Goal: Find contact information: Find contact information

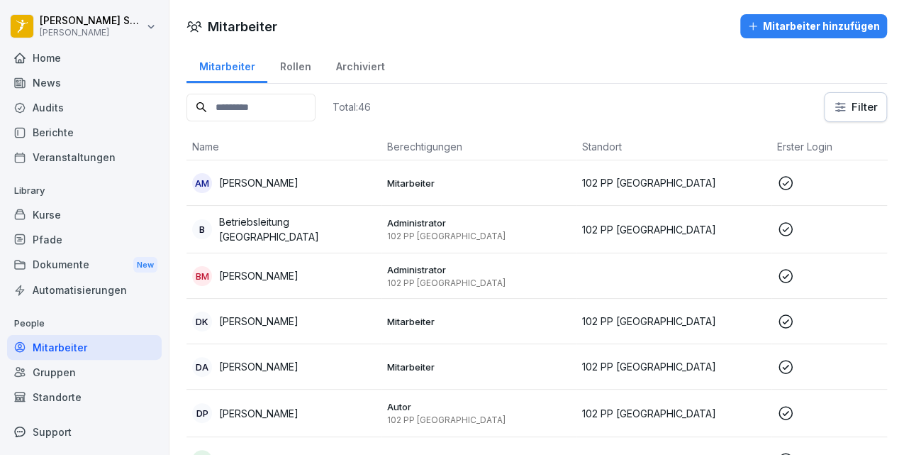
click at [262, 96] on input at bounding box center [251, 108] width 129 height 28
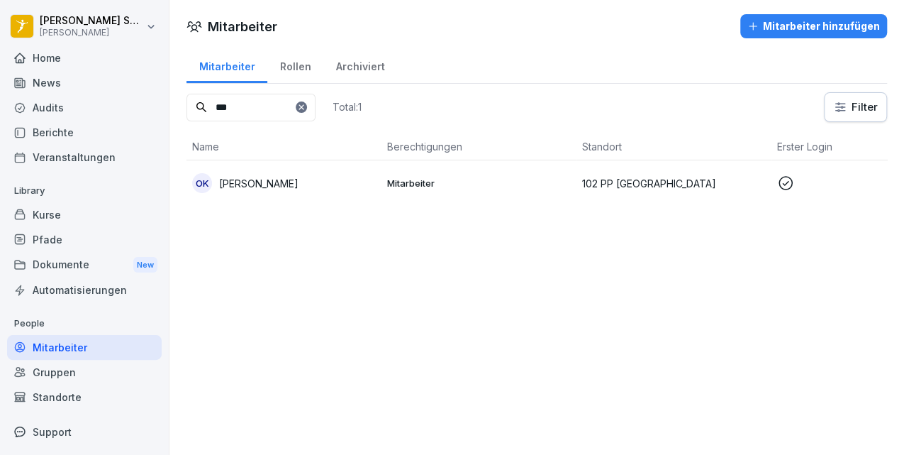
click at [241, 184] on p "[PERSON_NAME]" at bounding box center [258, 183] width 79 height 15
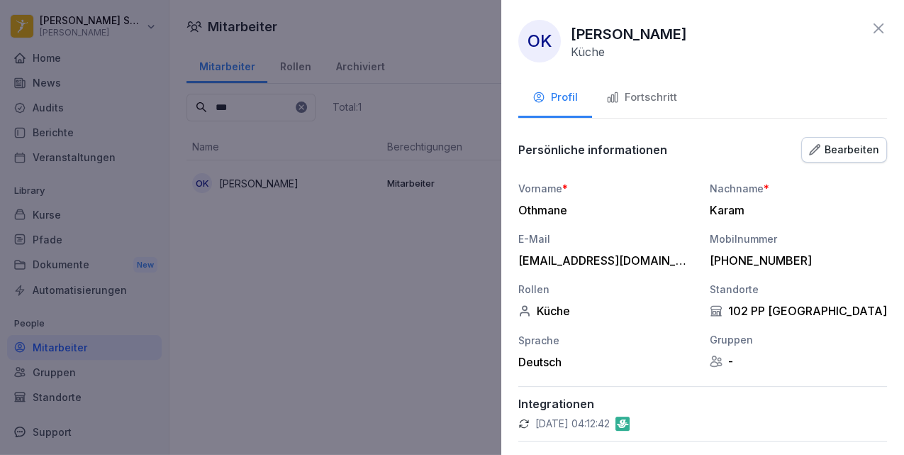
click at [665, 93] on div "Fortschritt" at bounding box center [641, 97] width 71 height 16
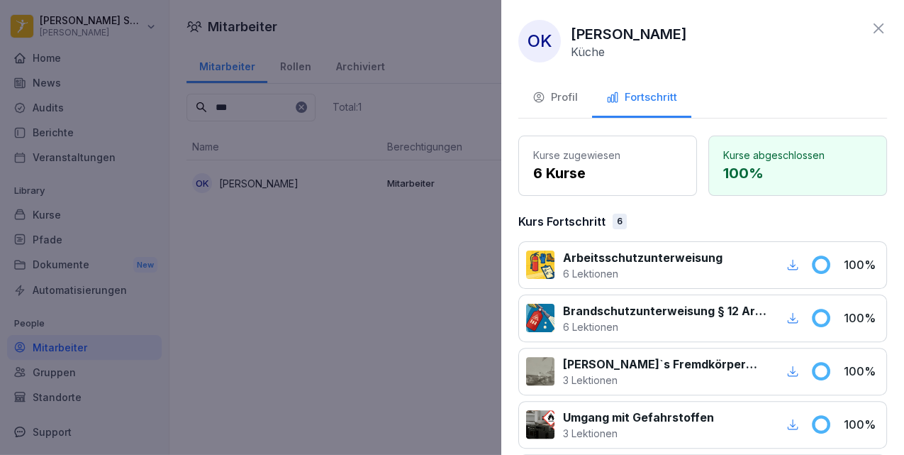
click at [555, 92] on div "Profil" at bounding box center [555, 97] width 45 height 16
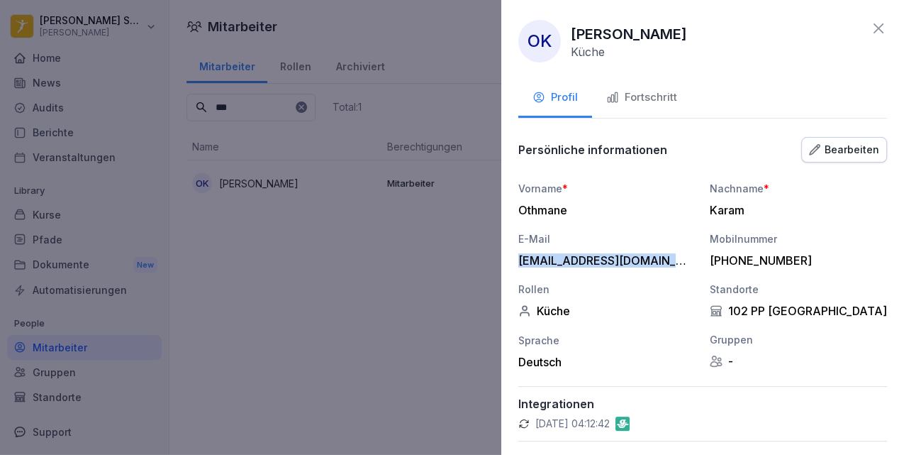
drag, startPoint x: 679, startPoint y: 261, endPoint x: 518, endPoint y: 264, distance: 161.7
click at [518, 264] on div "OK [PERSON_NAME] Profil Fortschritt Persönliche informationen Bearbeiten Vornam…" at bounding box center [702, 227] width 403 height 455
copy div "[EMAIL_ADDRESS][DOMAIN_NAME]"
click at [874, 26] on icon at bounding box center [879, 28] width 10 height 10
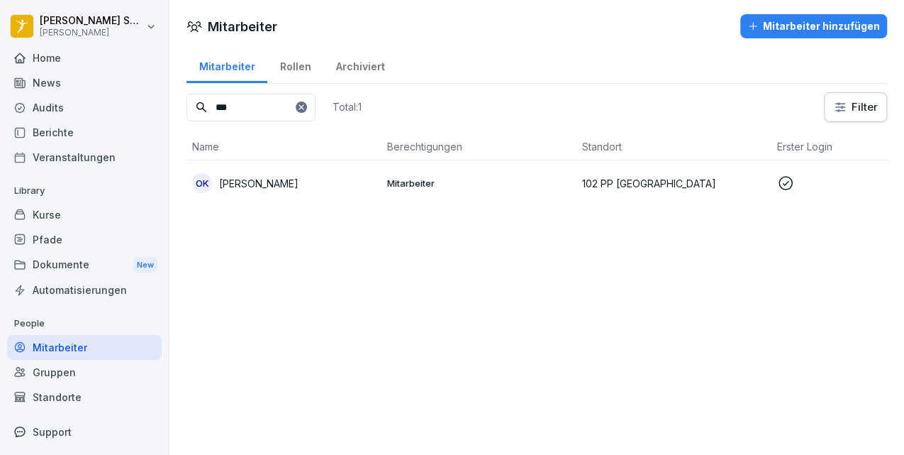
click at [261, 106] on input "***" at bounding box center [251, 108] width 129 height 28
click at [387, 172] on td "Mitarbeiter" at bounding box center [479, 182] width 195 height 45
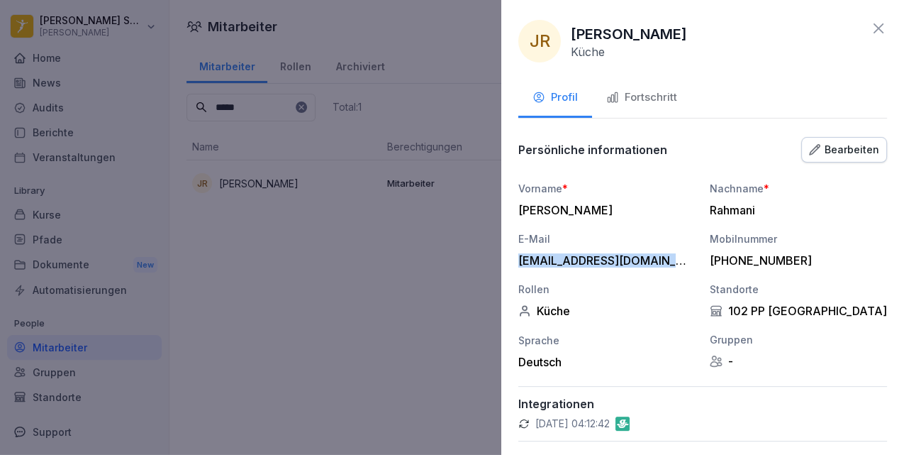
drag, startPoint x: 668, startPoint y: 259, endPoint x: 512, endPoint y: 258, distance: 156.0
click at [512, 258] on div "JR [PERSON_NAME] Profil Fortschritt Persönliche informationen Bearbeiten Vornam…" at bounding box center [702, 227] width 403 height 455
copy div "[EMAIL_ADDRESS][DOMAIN_NAME]"
click at [393, 81] on div at bounding box center [452, 227] width 904 height 455
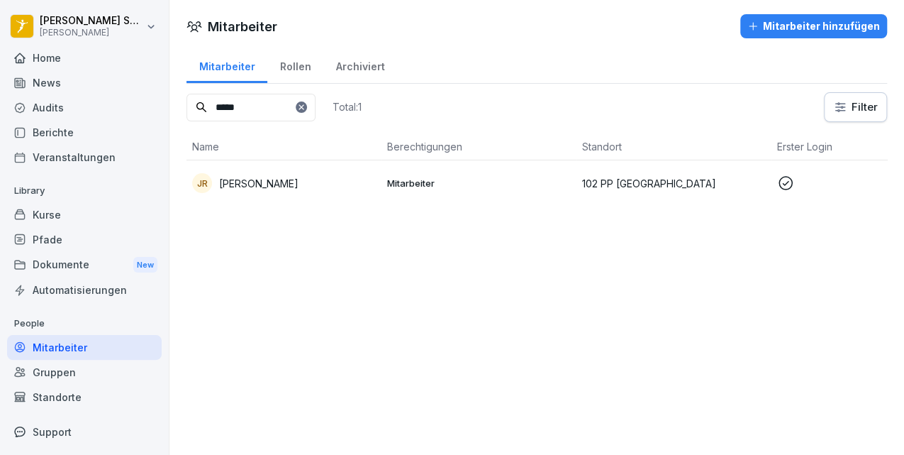
click at [264, 105] on input "*****" at bounding box center [251, 108] width 129 height 28
type input "****"
click at [282, 188] on p "Mouaad Rami" at bounding box center [250, 183] width 63 height 15
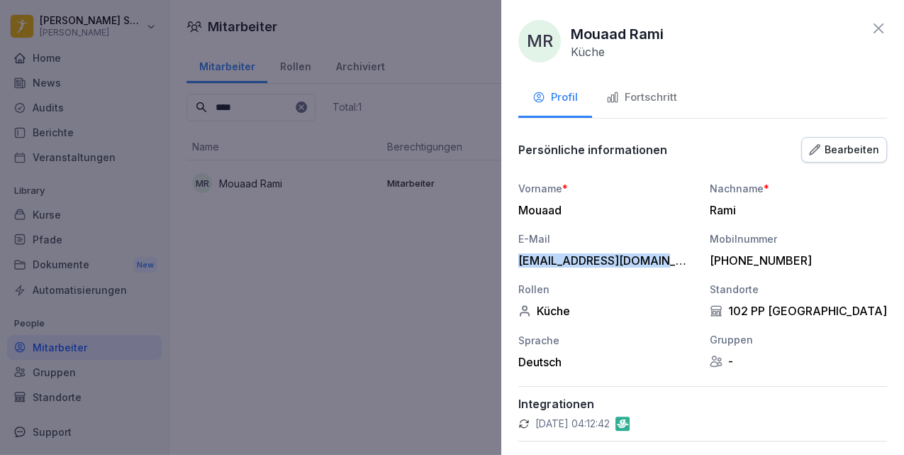
drag, startPoint x: 662, startPoint y: 260, endPoint x: 518, endPoint y: 258, distance: 144.7
click at [518, 258] on div "MR [PERSON_NAME] Profil Fortschritt Persönliche informationen Bearbeiten Vornam…" at bounding box center [702, 227] width 403 height 455
copy div "[EMAIL_ADDRESS][DOMAIN_NAME]"
